Goal: Navigation & Orientation: Find specific page/section

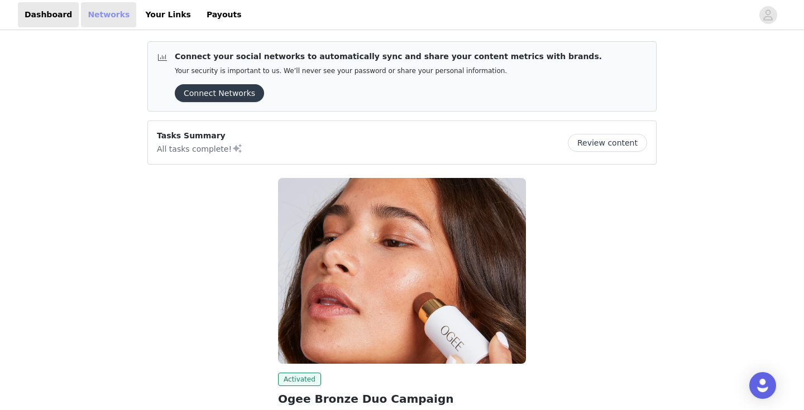
click at [105, 16] on link "Networks" at bounding box center [108, 14] width 55 height 25
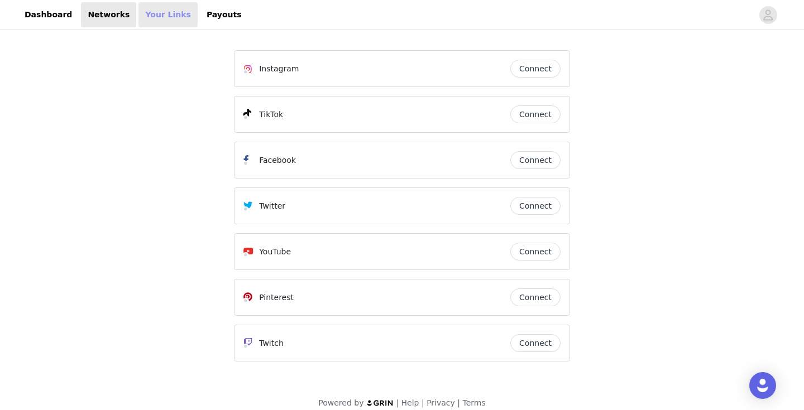
click at [160, 11] on link "Your Links" at bounding box center [167, 14] width 59 height 25
